Goal: Information Seeking & Learning: Stay updated

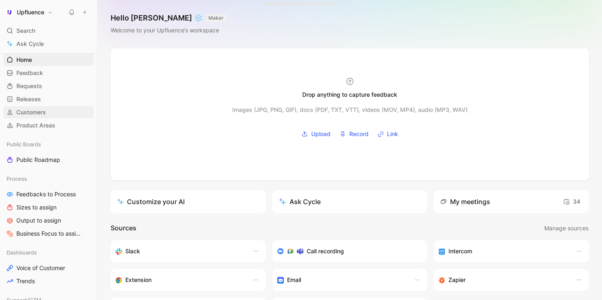
scroll to position [19, 0]
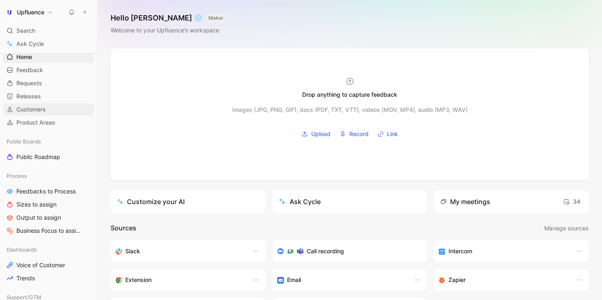
click at [53, 106] on link "Customers" at bounding box center [48, 109] width 91 height 12
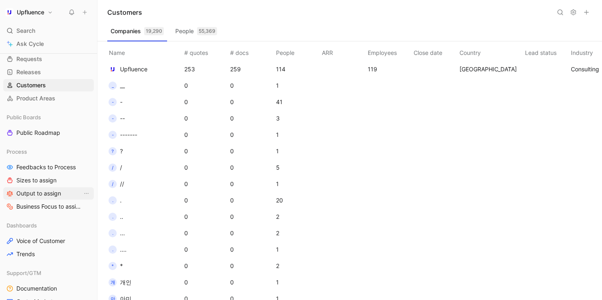
scroll to position [50, 0]
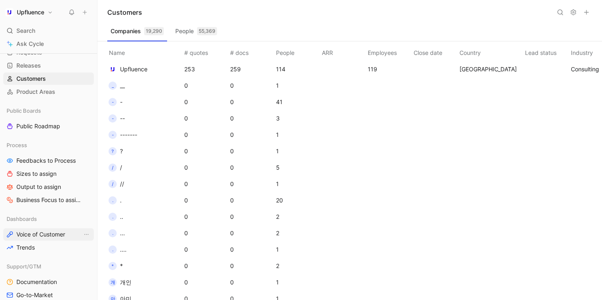
click at [58, 231] on span "Voice of Customer" at bounding box center [40, 234] width 49 height 8
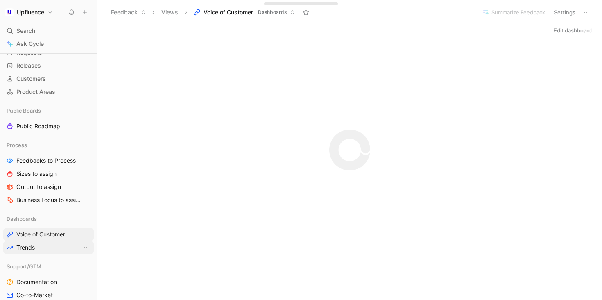
click at [33, 247] on span "Trends" at bounding box center [25, 247] width 18 height 8
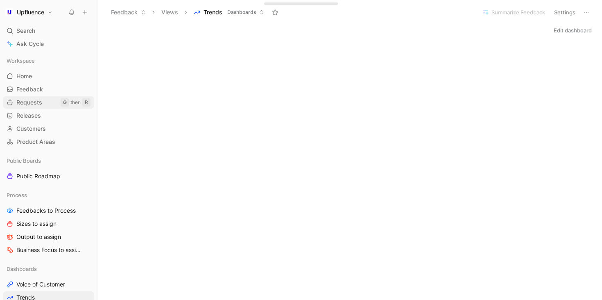
click at [40, 102] on span "Requests" at bounding box center [29, 102] width 26 height 8
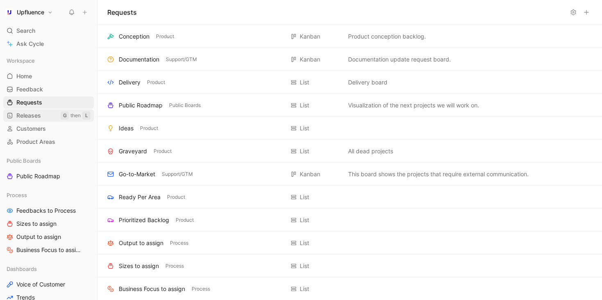
click at [23, 116] on span "Releases" at bounding box center [28, 115] width 25 height 8
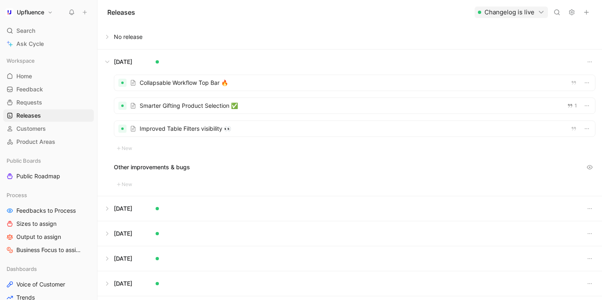
click at [106, 36] on button at bounding box center [350, 37] width 504 height 25
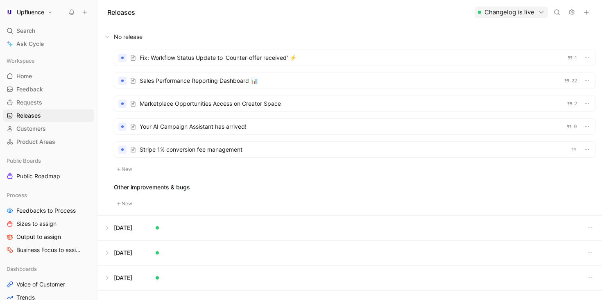
click at [315, 61] on div at bounding box center [354, 58] width 481 height 16
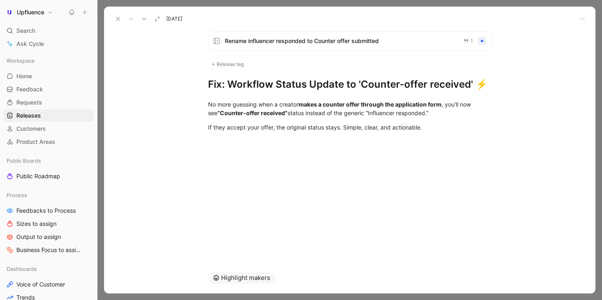
click at [120, 20] on icon at bounding box center [118, 19] width 7 height 7
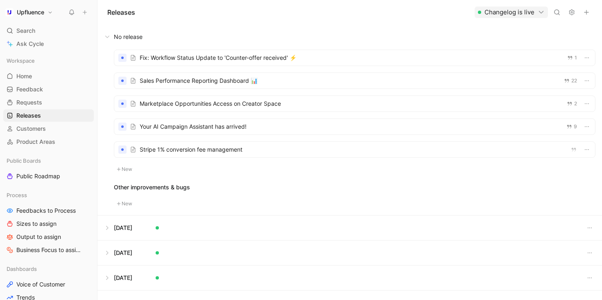
click at [280, 86] on div at bounding box center [354, 81] width 481 height 16
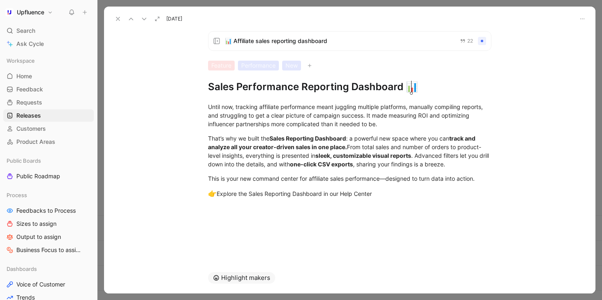
click at [264, 66] on div "Performance" at bounding box center [258, 66] width 41 height 10
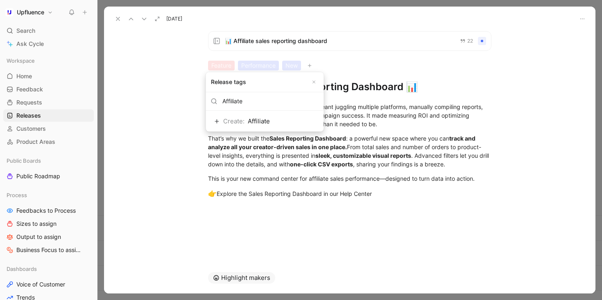
type input "Affiliate"
click at [234, 118] on span "Create:" at bounding box center [233, 121] width 21 height 8
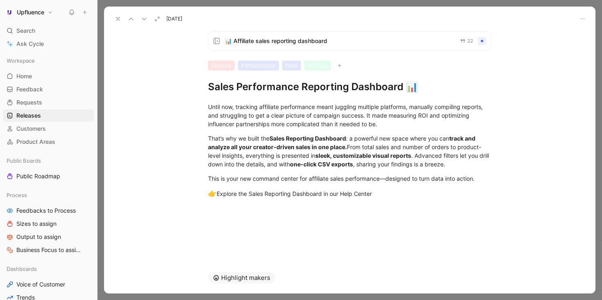
click at [256, 65] on div "Performance" at bounding box center [258, 66] width 41 height 10
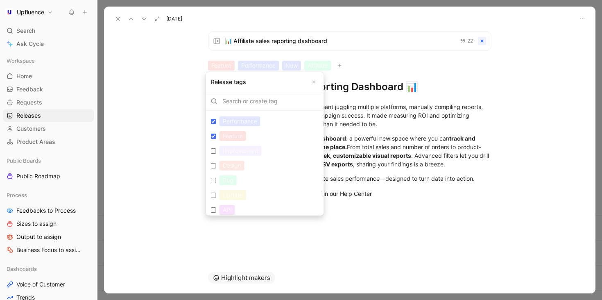
click at [210, 125] on label "Performance Edit" at bounding box center [265, 121] width 115 height 15
click at [211, 124] on input "Performance Edit" at bounding box center [213, 121] width 5 height 5
checkbox input "false"
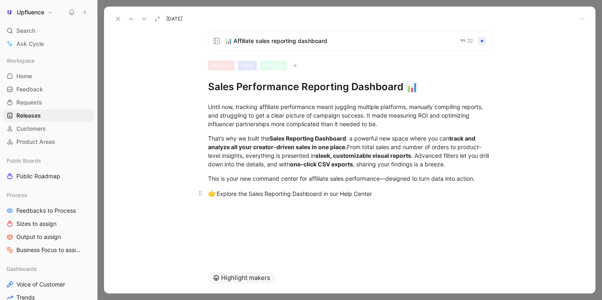
click at [379, 191] on div "👉 Explore the Sales Reporting Dashboard in our Help Center" at bounding box center [349, 193] width 283 height 11
click at [372, 193] on div "👉 Explore the Sales Reporting Dashboard in our Help Center" at bounding box center [349, 193] width 283 height 11
click at [117, 17] on icon at bounding box center [118, 19] width 7 height 7
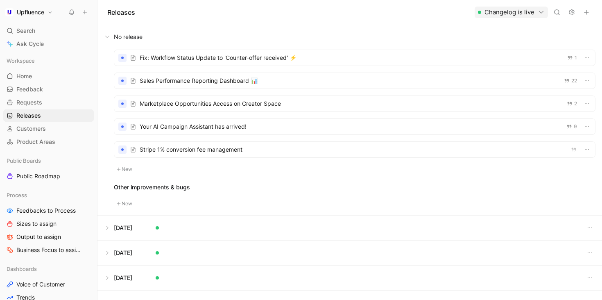
click at [255, 123] on div at bounding box center [354, 127] width 481 height 16
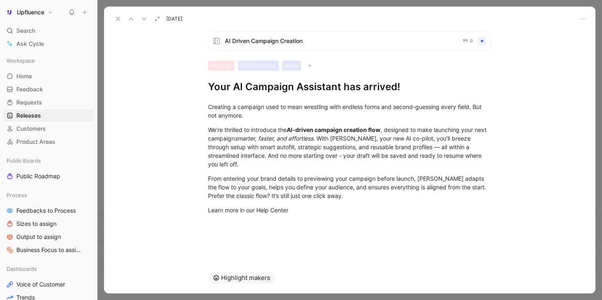
click at [116, 16] on icon at bounding box center [118, 19] width 7 height 7
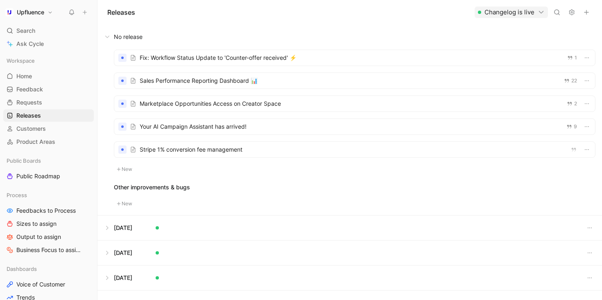
click at [248, 99] on div at bounding box center [354, 104] width 481 height 16
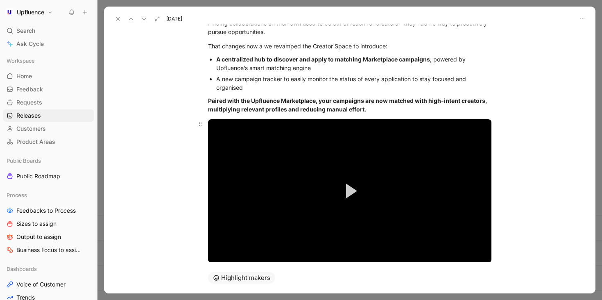
scroll to position [117, 0]
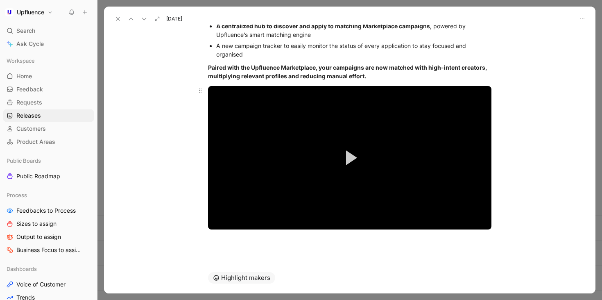
click at [362, 163] on button "Play Video" at bounding box center [349, 157] width 37 height 37
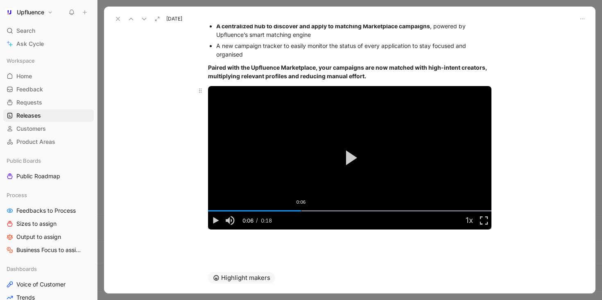
click at [301, 210] on div "0:06" at bounding box center [301, 210] width 0 height 1
click at [341, 211] on div "Loaded : 100.00% 0:09 0:06" at bounding box center [349, 210] width 283 height 1
click at [216, 220] on span "Video Player" at bounding box center [215, 220] width 15 height 0
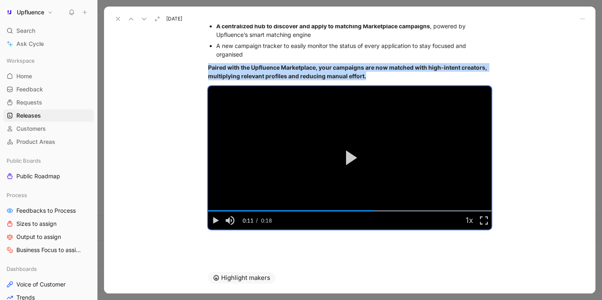
scroll to position [0, 0]
